Goal: Task Accomplishment & Management: Manage account settings

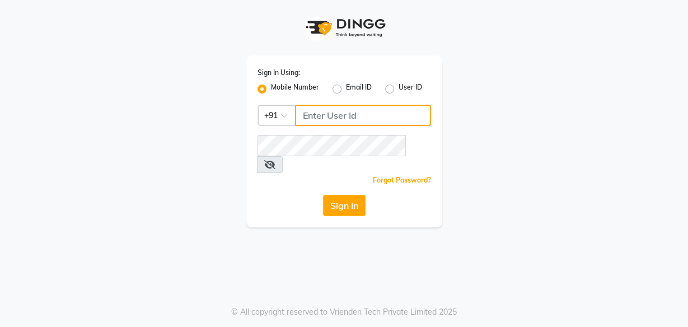
click at [342, 116] on input "Username" at bounding box center [363, 115] width 136 height 21
type input "9324069566"
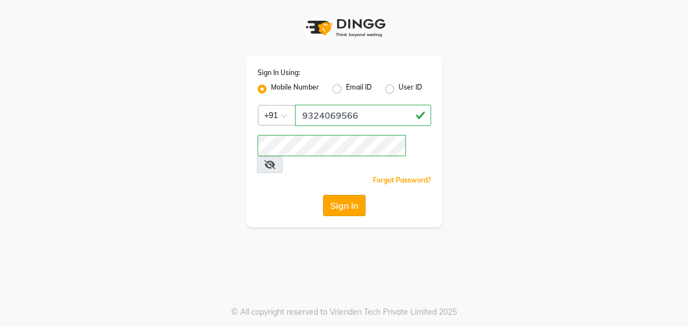
click at [342, 195] on button "Sign In" at bounding box center [344, 205] width 43 height 21
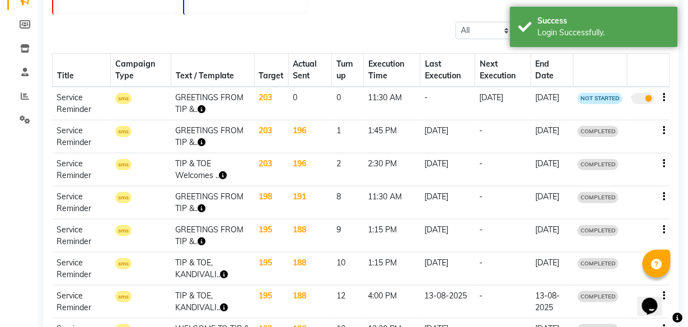
scroll to position [43, 0]
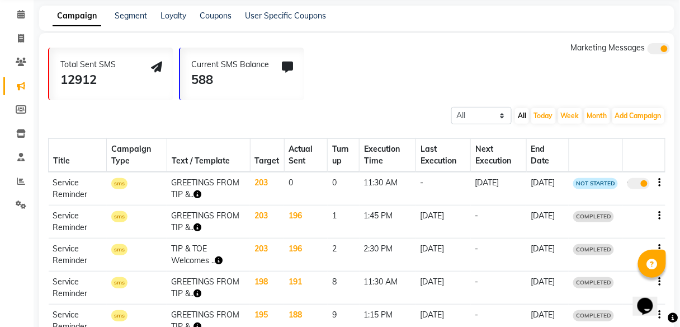
click at [636, 185] on span at bounding box center [639, 183] width 22 height 11
click at [640, 185] on input "true" at bounding box center [640, 185] width 0 height 0
click at [640, 185] on span at bounding box center [639, 183] width 22 height 11
click at [643, 185] on input "false" at bounding box center [643, 185] width 0 height 0
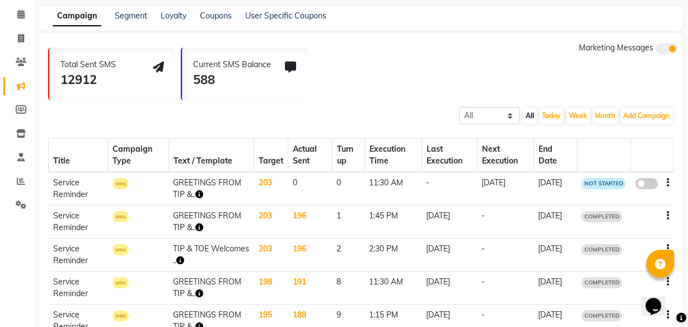
select select "3"
select select "36657"
select select "1"
select select "690"
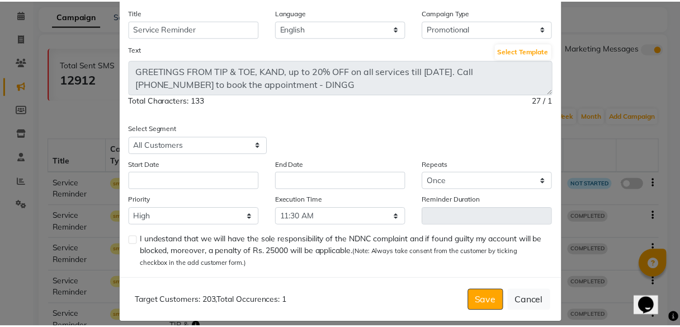
scroll to position [68, 0]
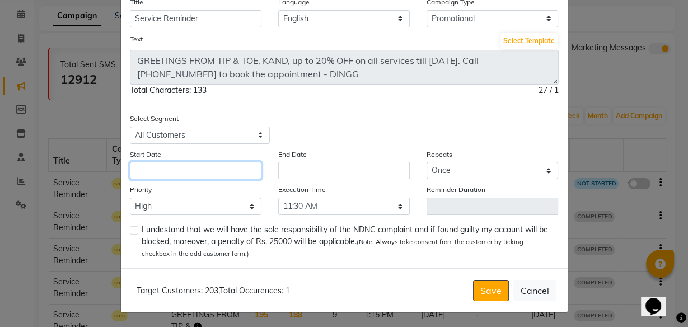
click at [231, 167] on input "text" at bounding box center [195, 170] width 131 height 17
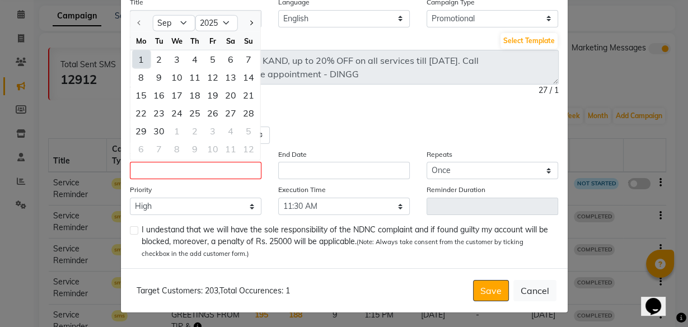
click at [136, 62] on div "1" at bounding box center [141, 59] width 18 height 18
type input "[DATE]"
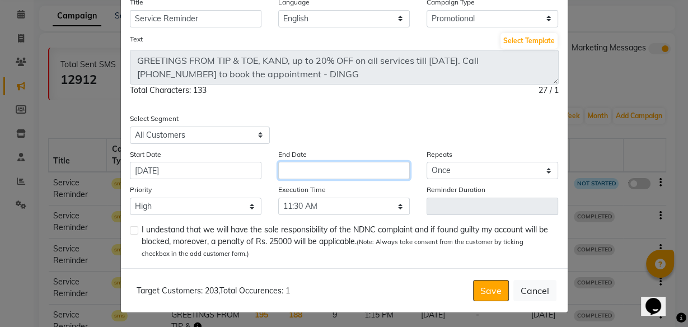
click at [340, 166] on input "text" at bounding box center [343, 170] width 131 height 17
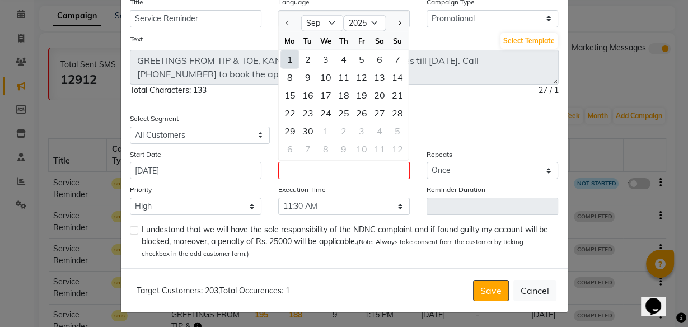
click at [289, 60] on div "1" at bounding box center [290, 59] width 18 height 18
type input "[DATE]"
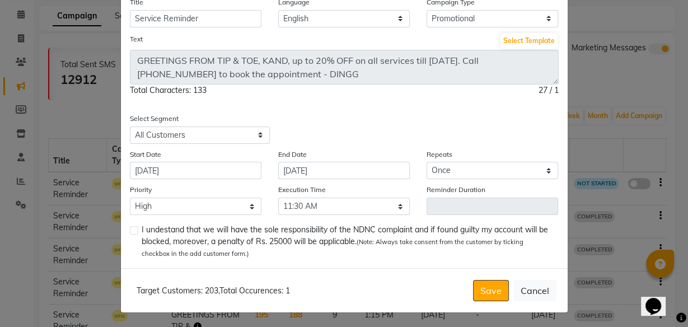
click at [130, 228] on label at bounding box center [134, 230] width 8 height 8
click at [130, 228] on input "checkbox" at bounding box center [133, 230] width 7 height 7
checkbox input "true"
click at [486, 289] on button "Save" at bounding box center [491, 290] width 36 height 21
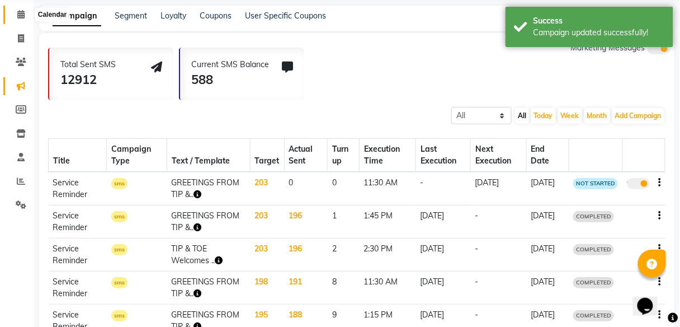
click at [21, 17] on icon at bounding box center [20, 14] width 7 height 8
